Goal: Task Accomplishment & Management: Manage account settings

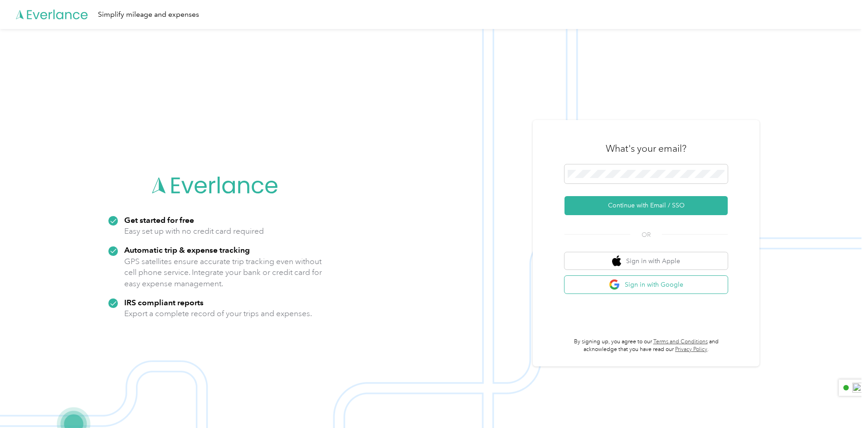
click at [652, 287] on button "Sign in with Google" at bounding box center [645, 285] width 163 height 18
